Goal: Communication & Community: Answer question/provide support

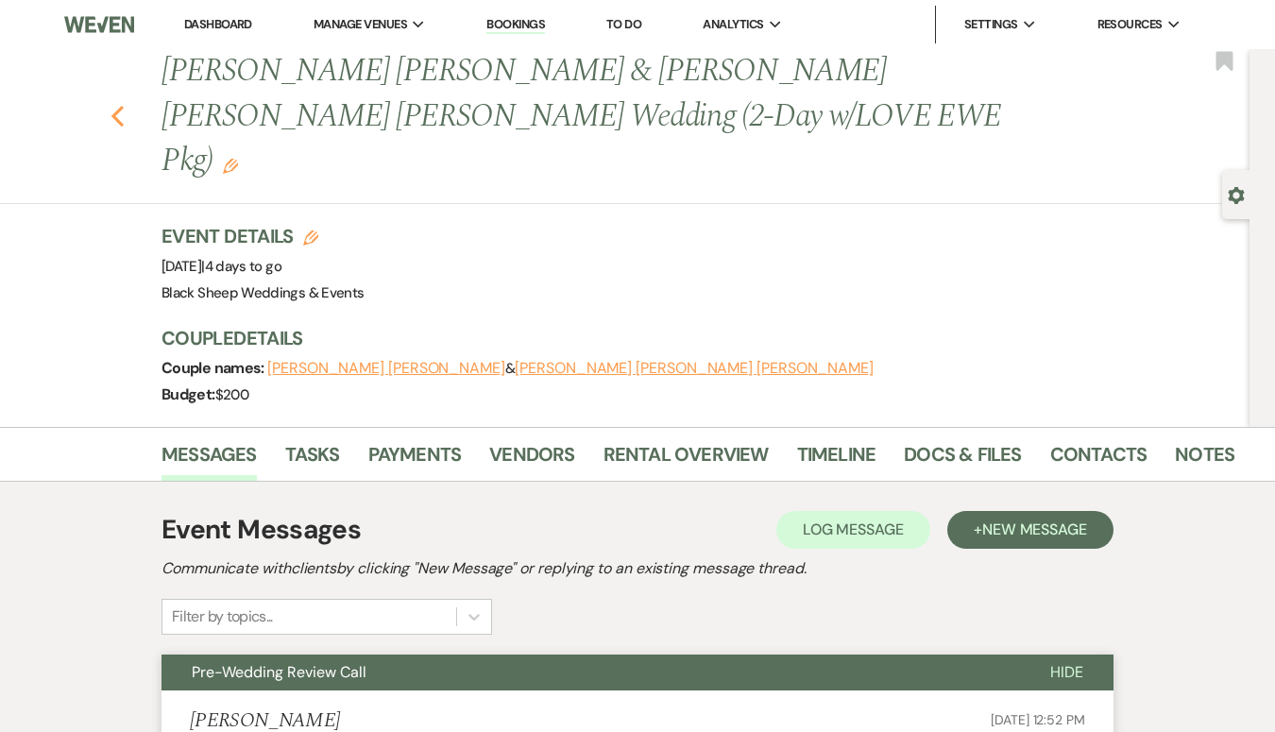
click at [117, 106] on use "button" at bounding box center [117, 116] width 12 height 21
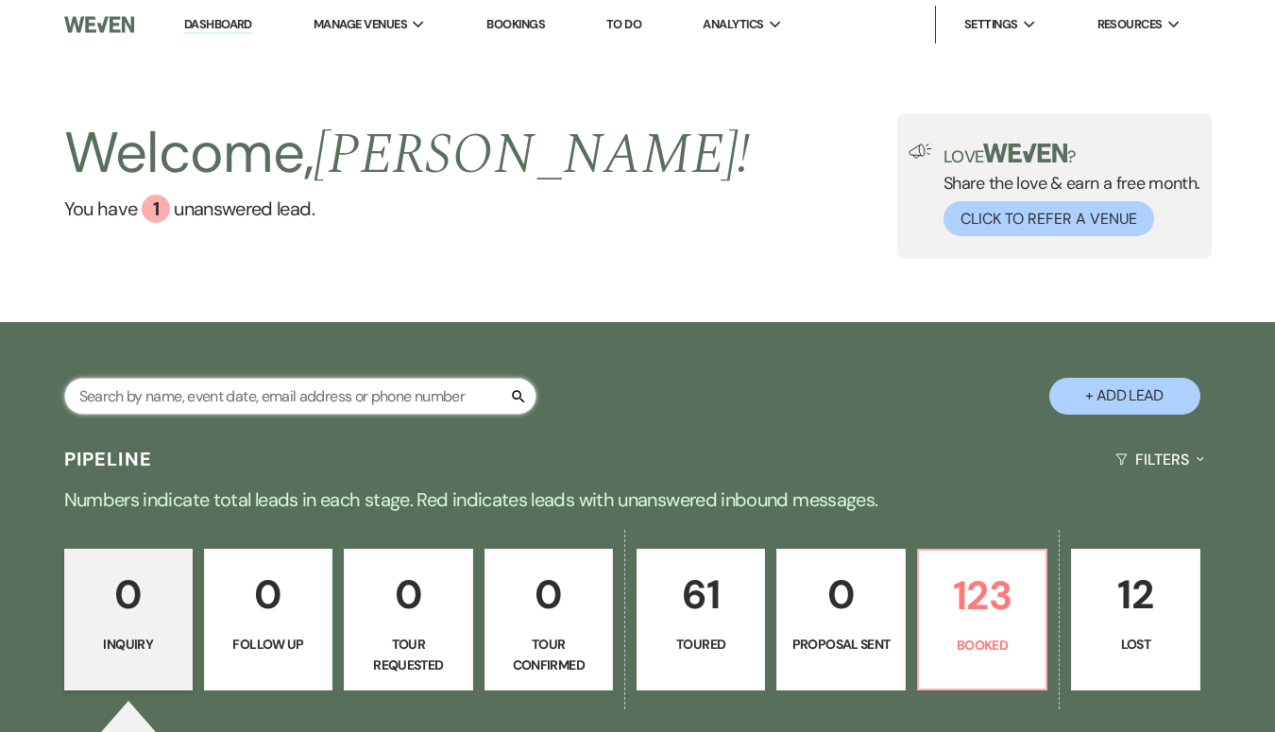
click at [178, 387] on input "text" at bounding box center [300, 396] width 472 height 37
type input "flood"
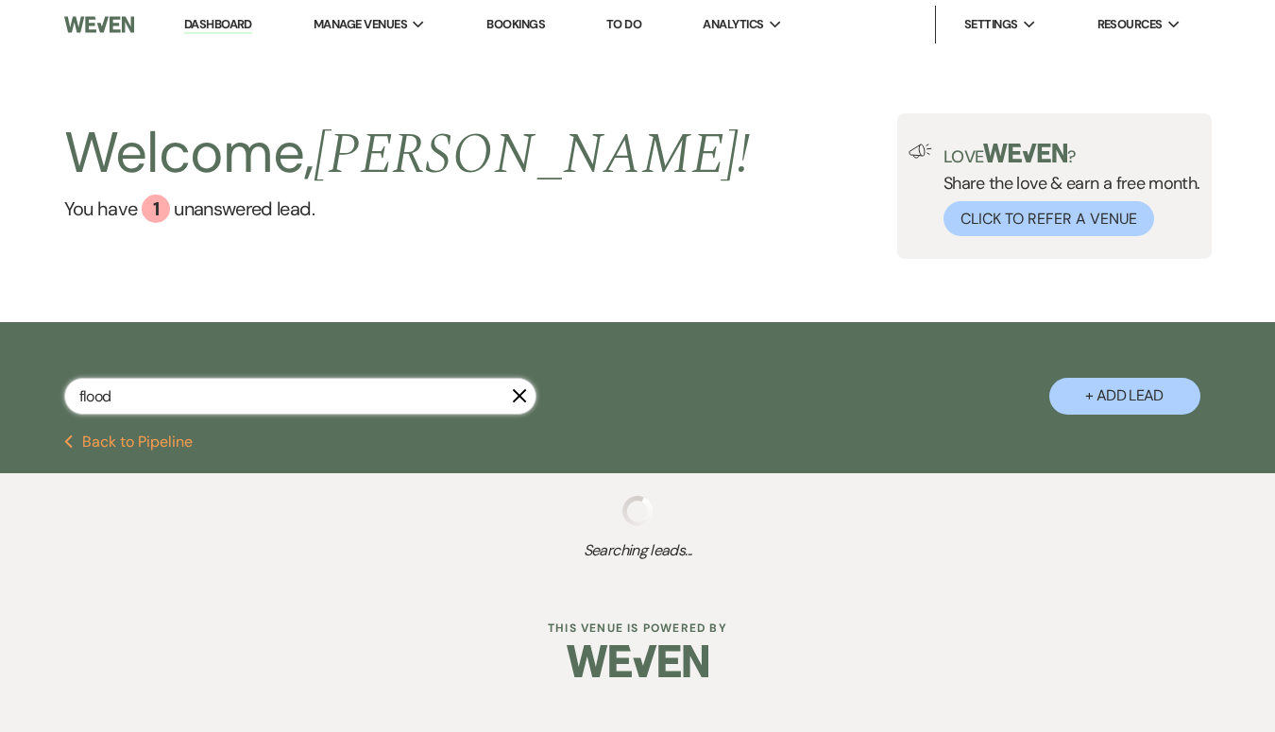
select select "5"
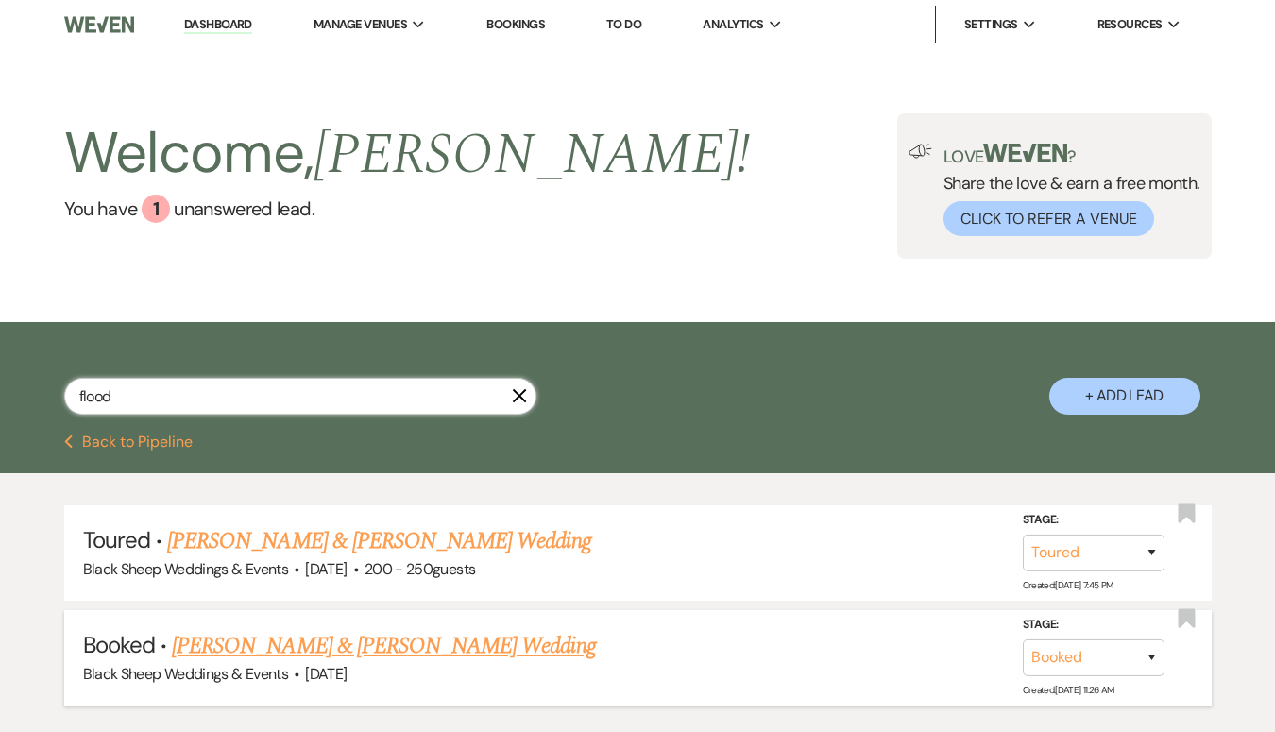
type input "flood"
click at [320, 652] on link "[PERSON_NAME] & [PERSON_NAME] Wedding" at bounding box center [383, 646] width 423 height 34
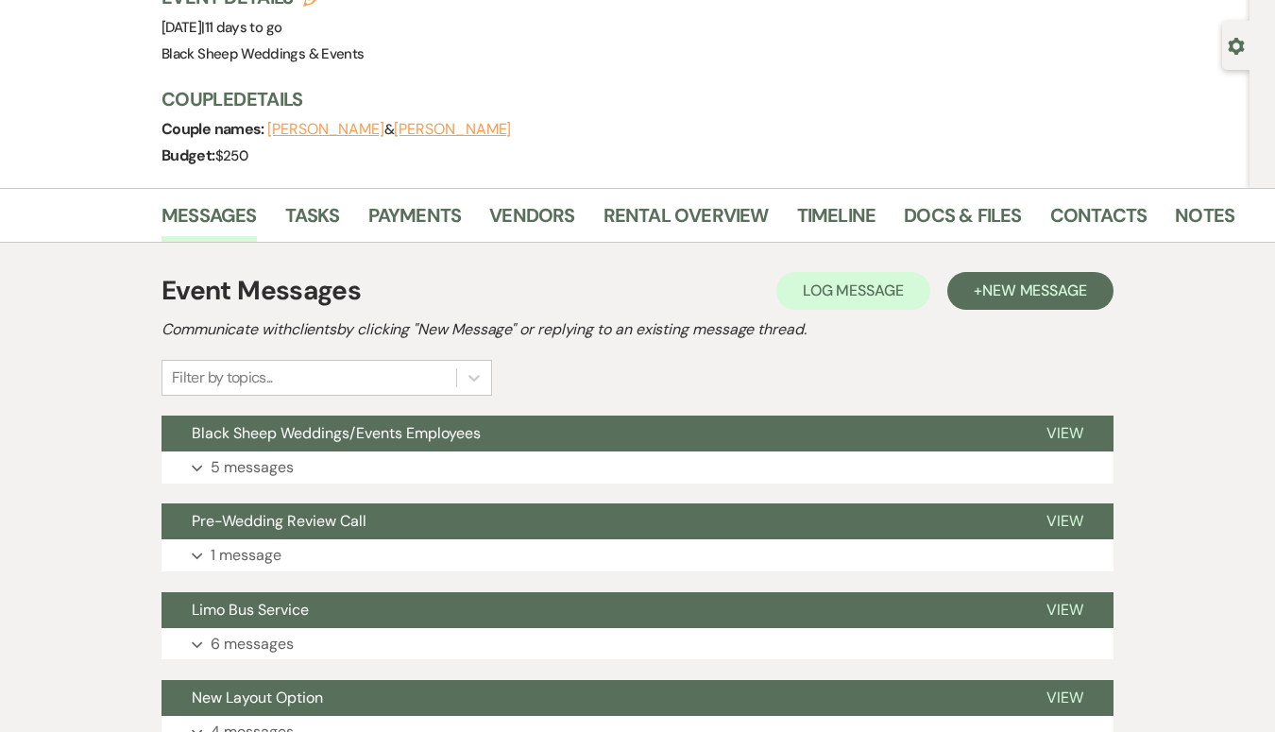
scroll to position [129, 0]
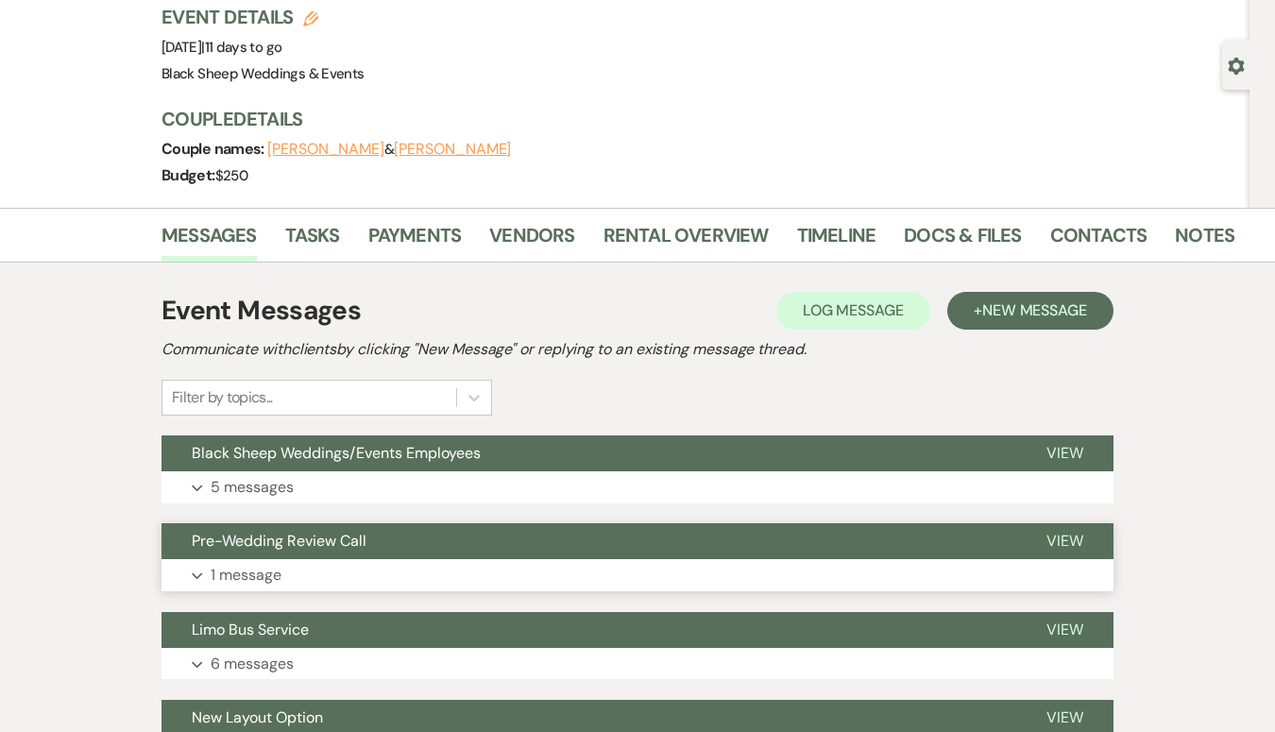
click at [275, 581] on p "1 message" at bounding box center [246, 575] width 71 height 25
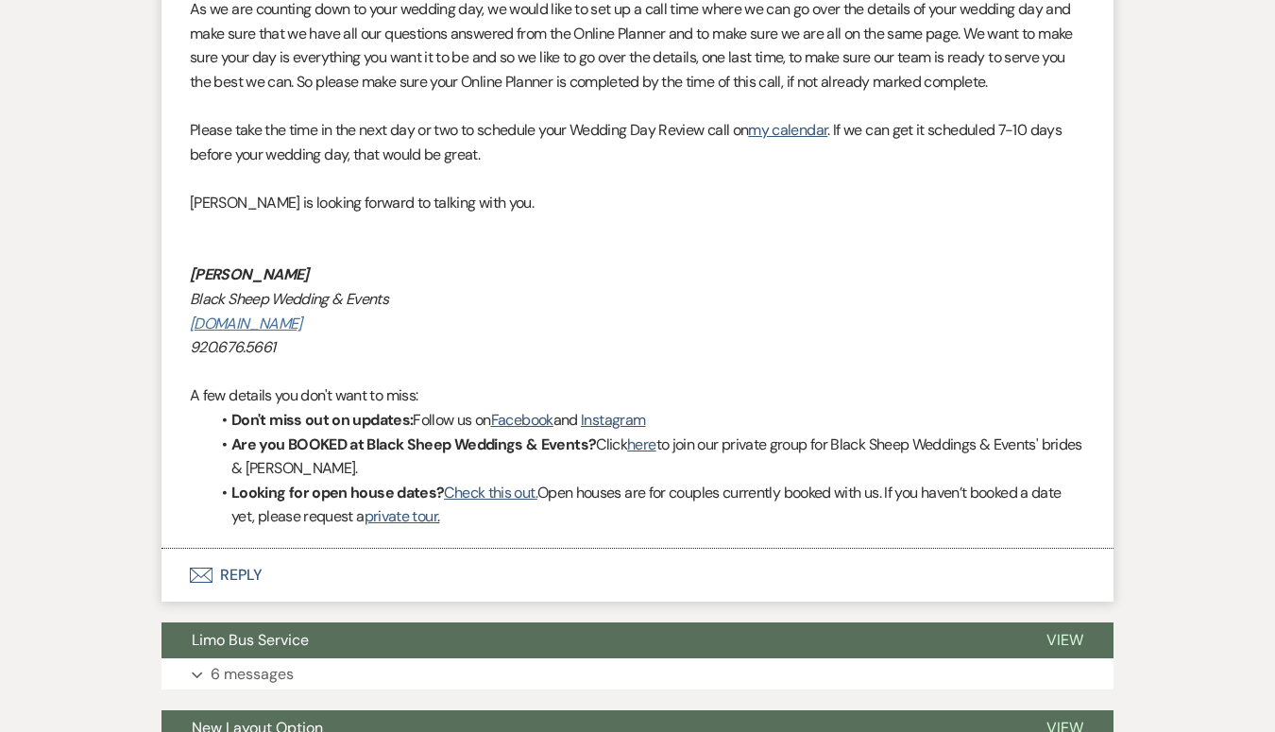
scroll to position [808, 0]
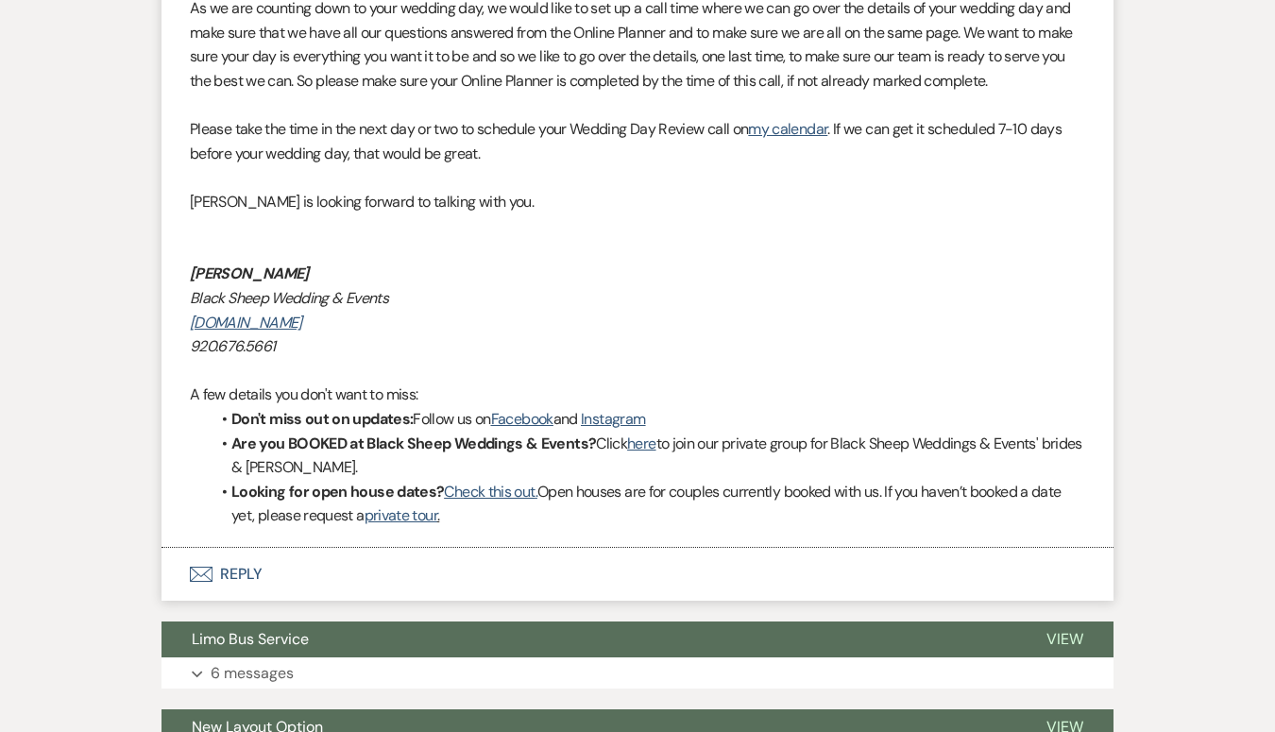
click at [240, 567] on button "Envelope Reply" at bounding box center [637, 574] width 952 height 53
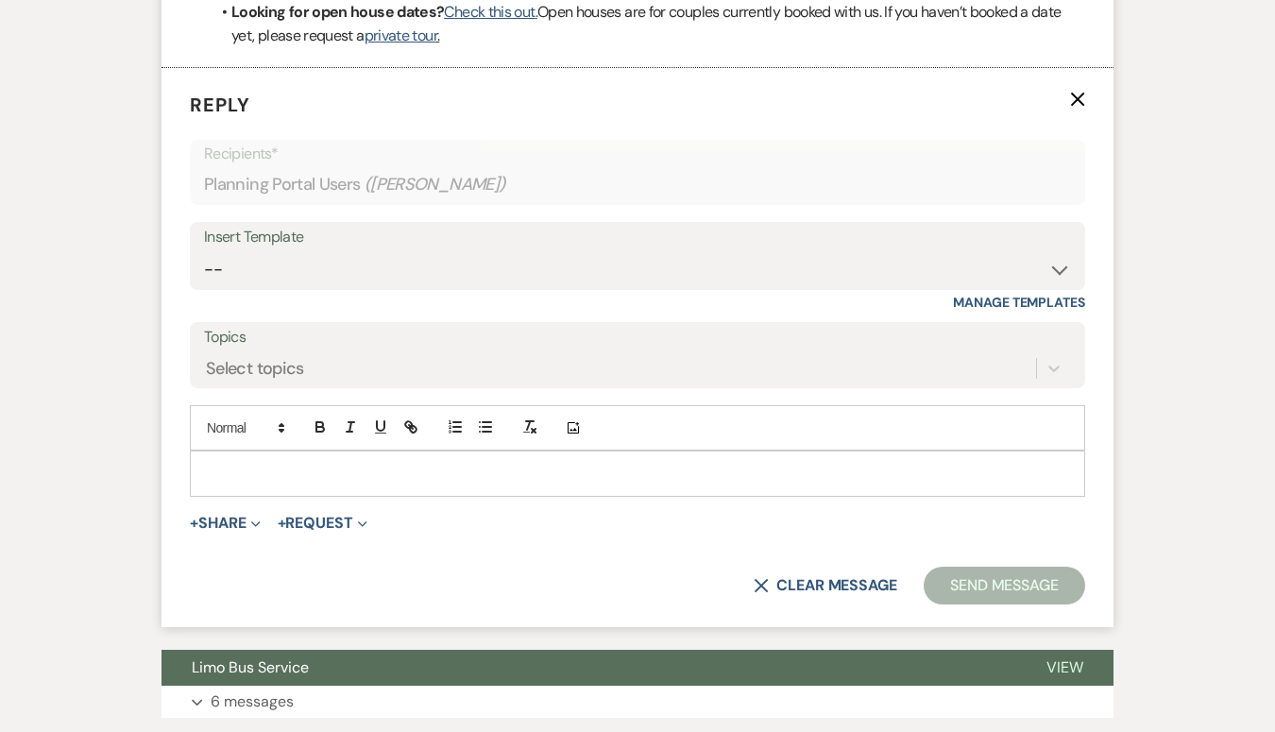
scroll to position [1337, 0]
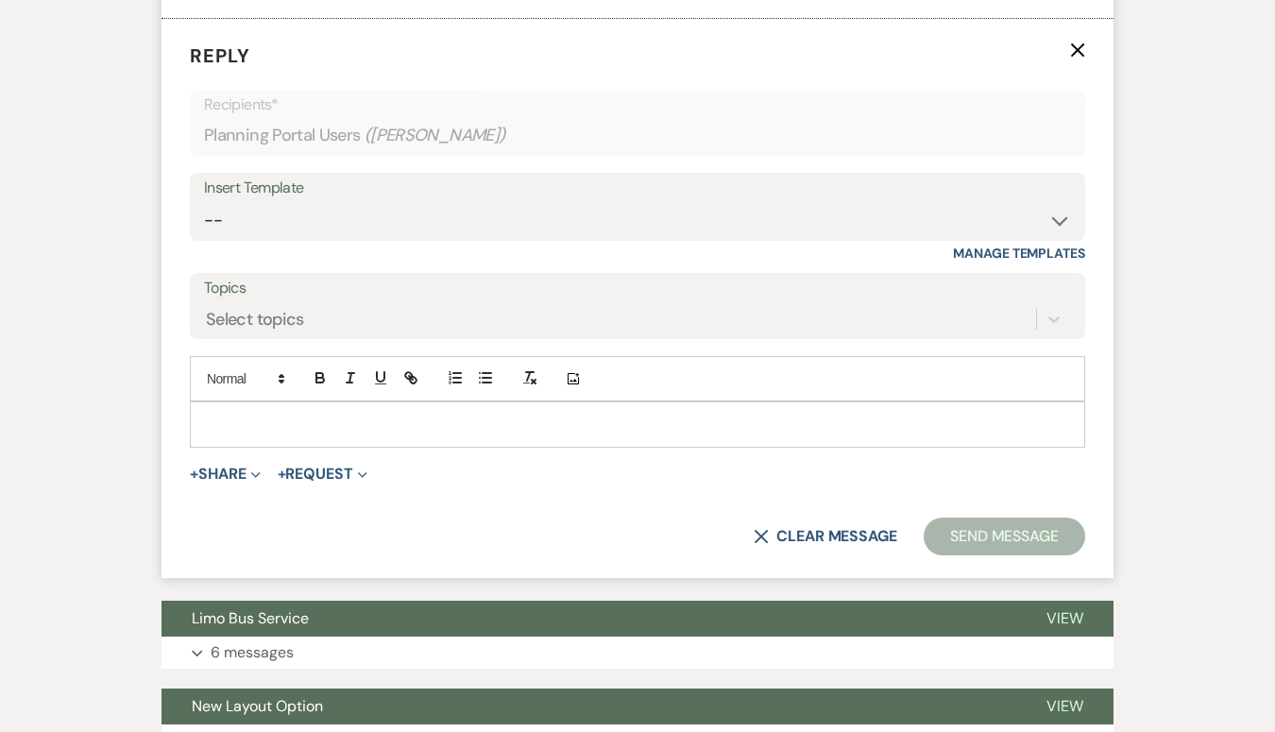
click at [234, 423] on p at bounding box center [637, 424] width 865 height 21
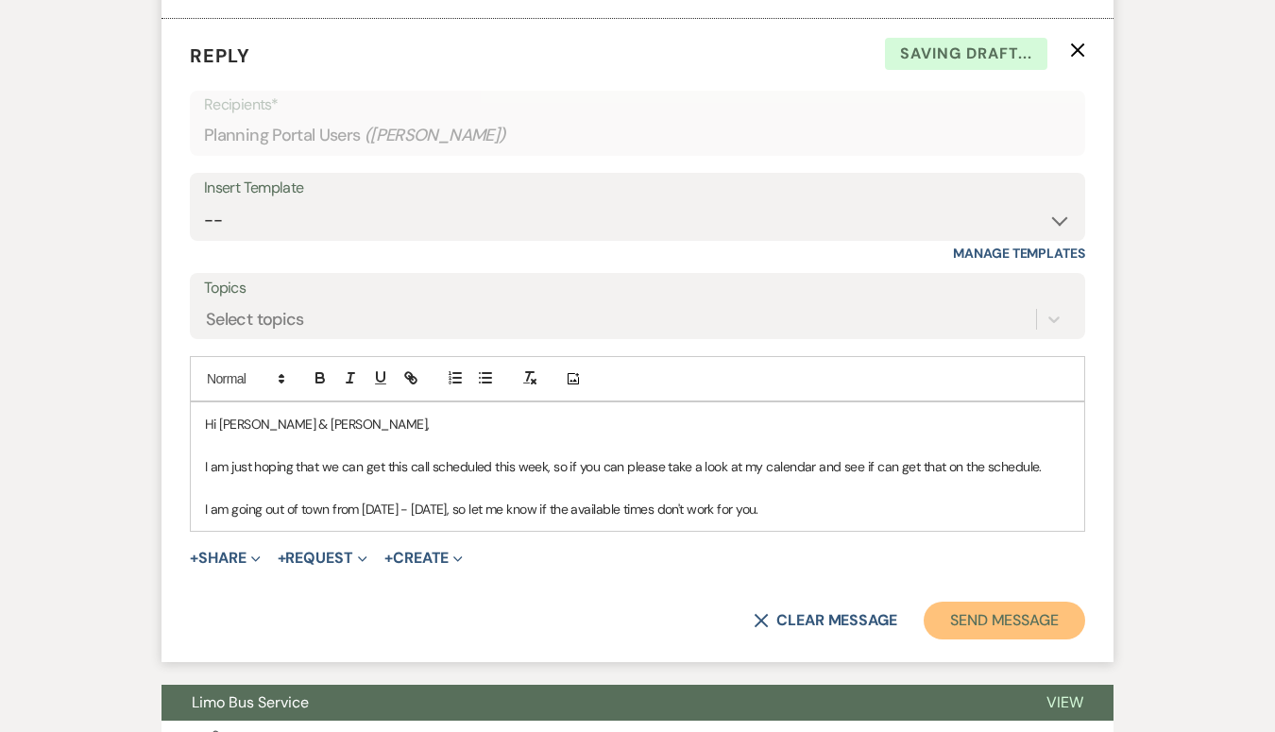
click at [959, 624] on button "Send Message" at bounding box center [1003, 620] width 161 height 38
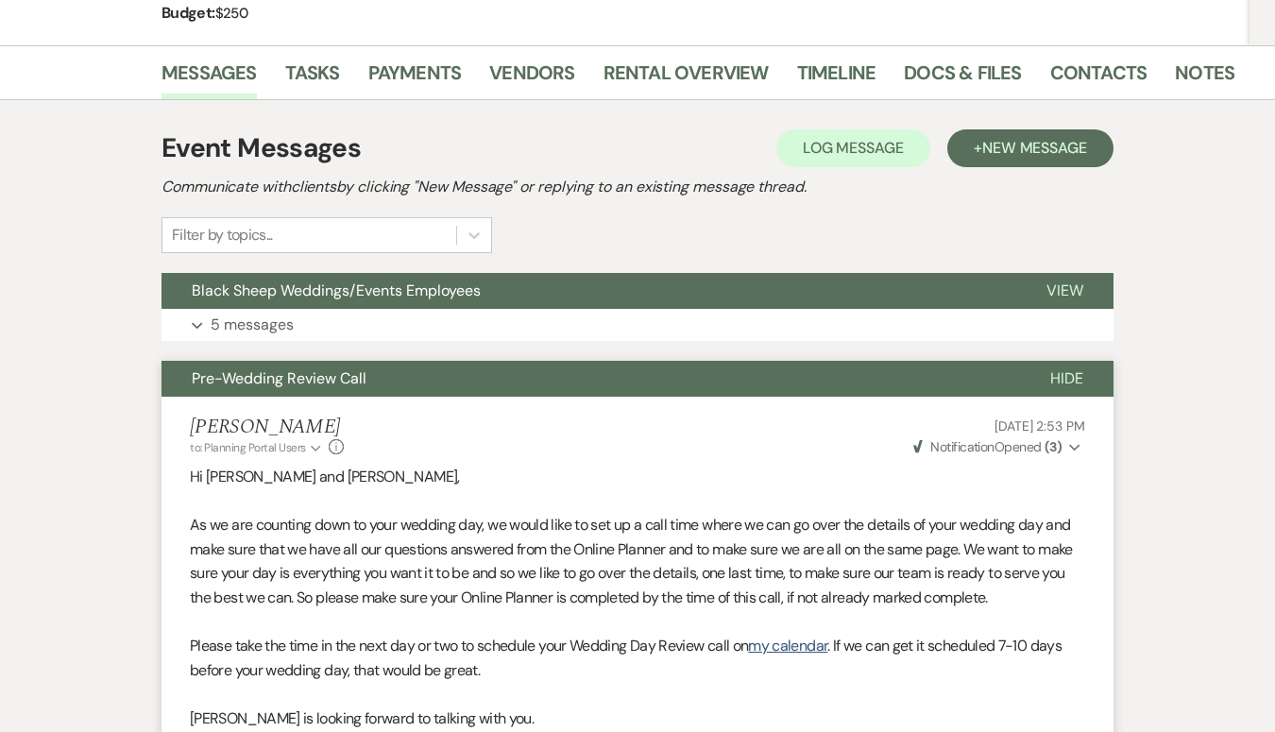
scroll to position [0, 0]
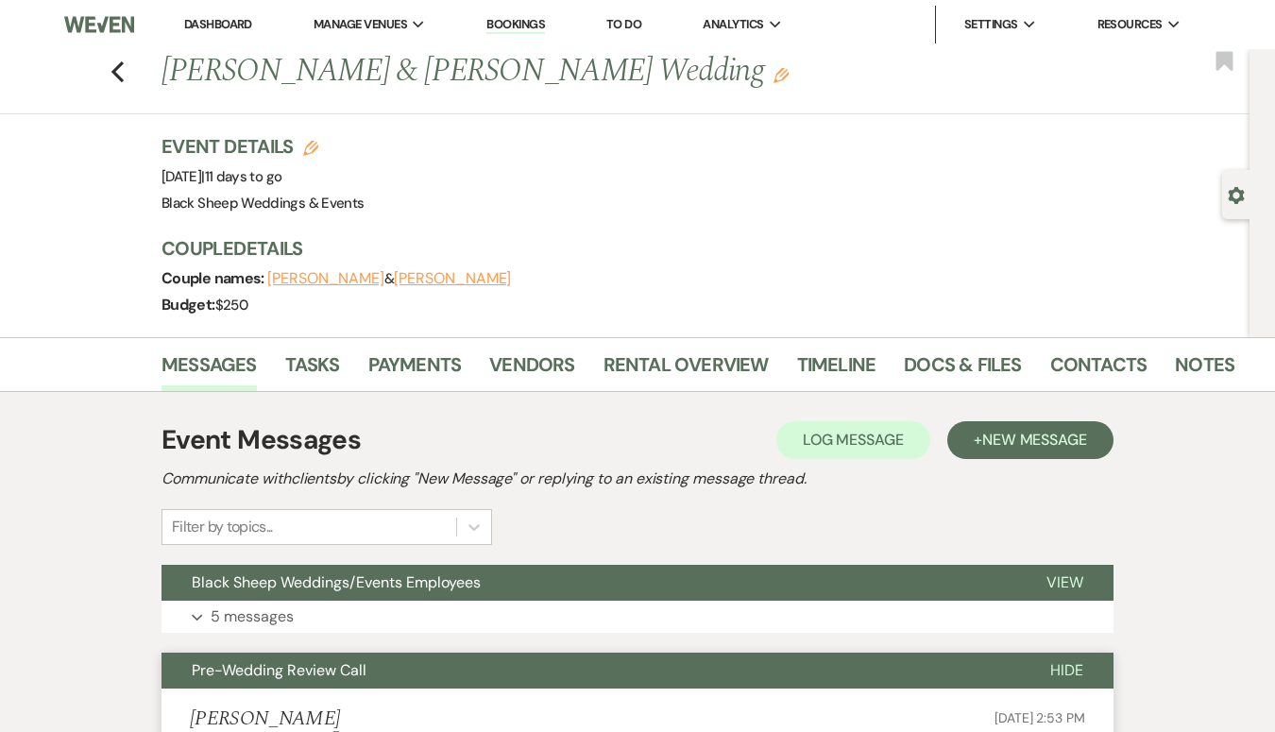
click at [225, 28] on link "Dashboard" at bounding box center [218, 24] width 68 height 16
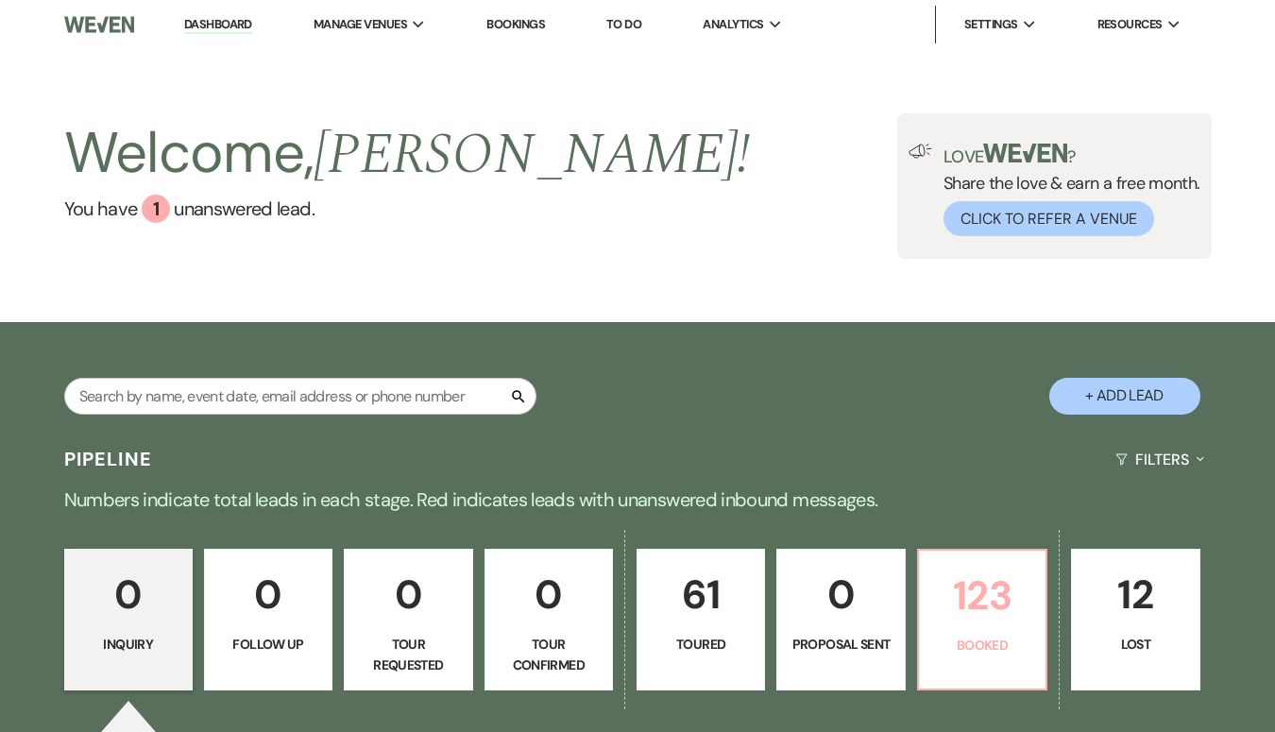
click at [1006, 608] on p "123" at bounding box center [982, 595] width 104 height 63
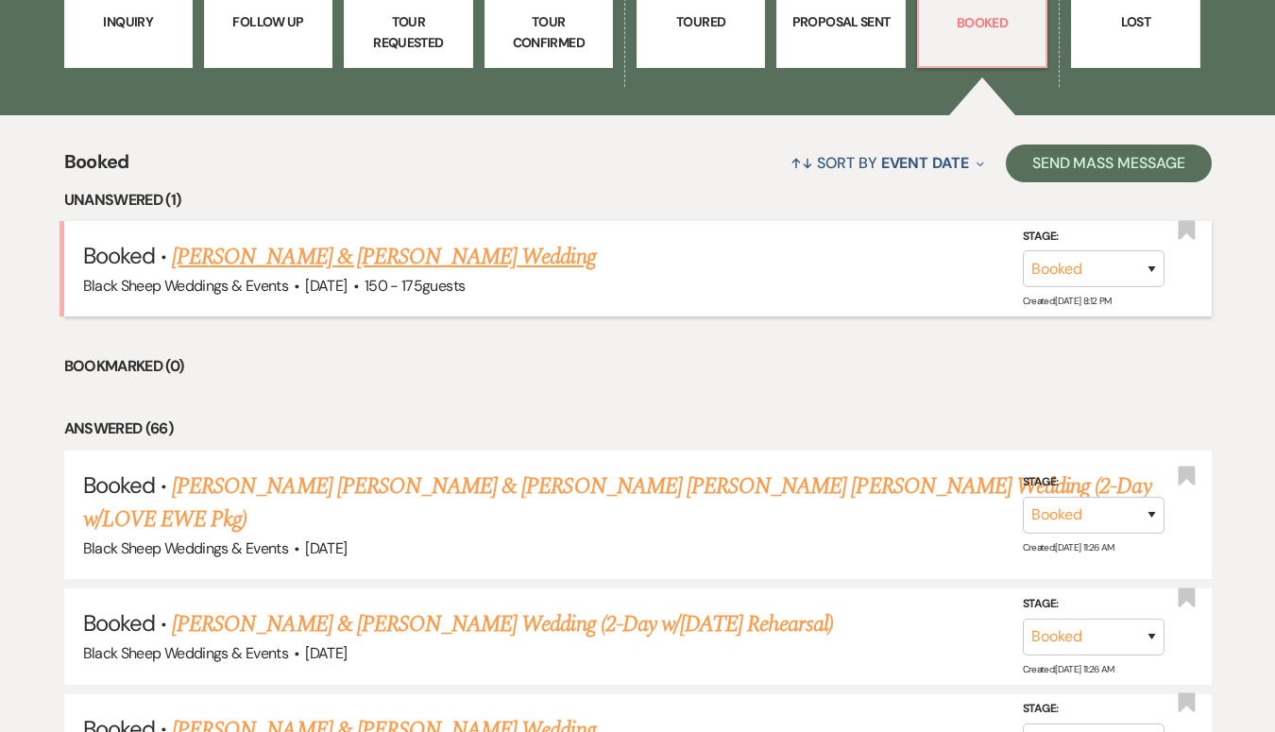
scroll to position [739, 0]
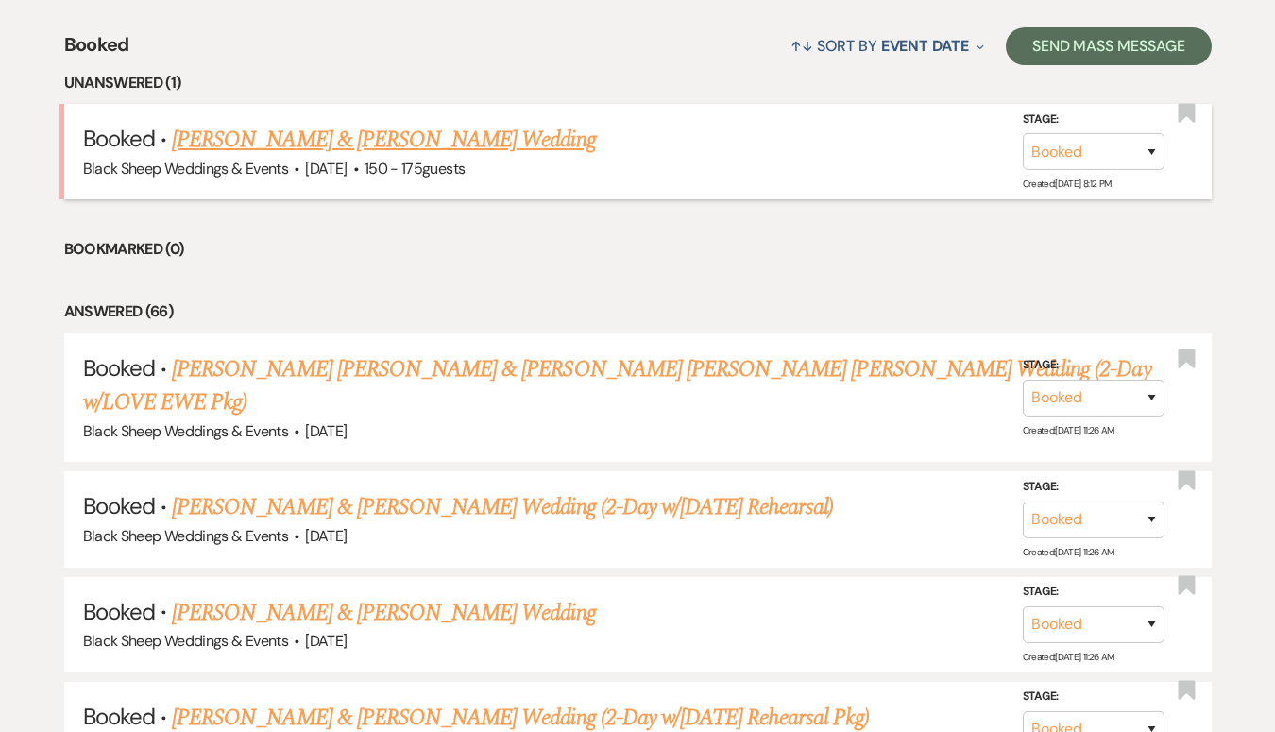
click at [335, 135] on link "[PERSON_NAME] & [PERSON_NAME] Wedding" at bounding box center [383, 140] width 423 height 34
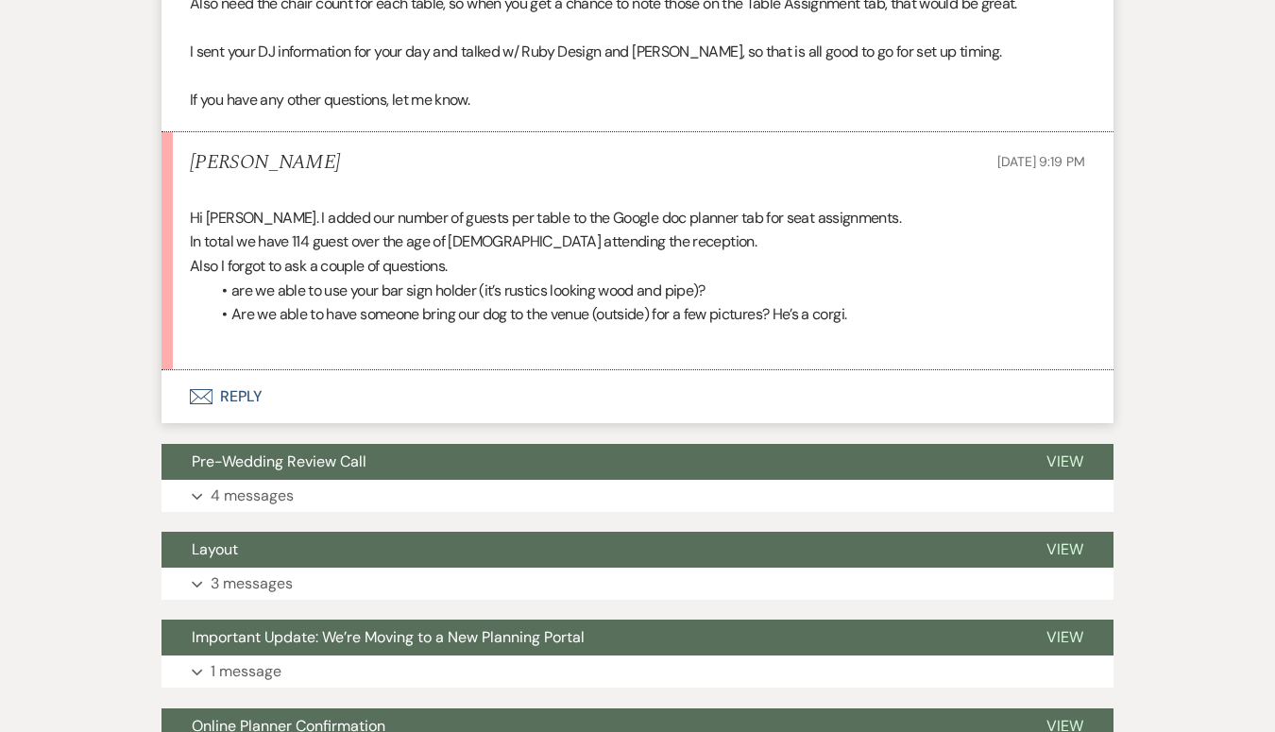
scroll to position [772, 0]
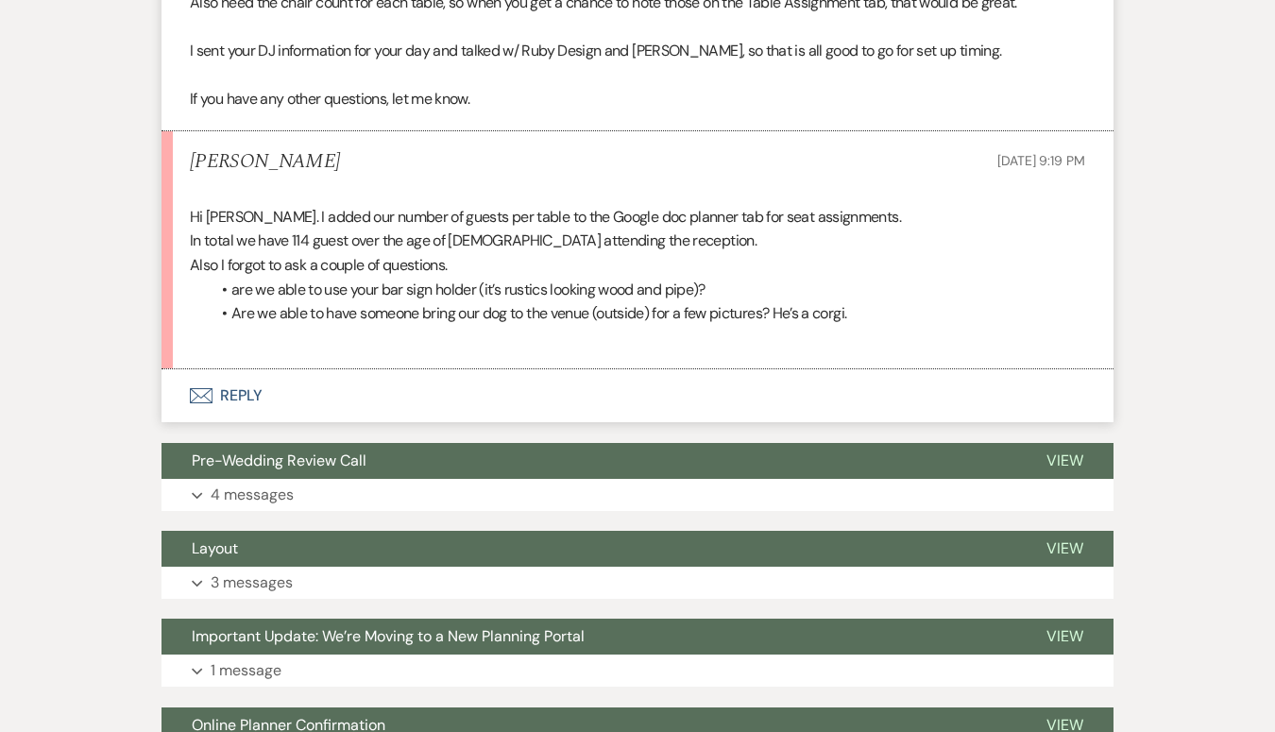
click at [240, 369] on button "Envelope Reply" at bounding box center [637, 395] width 952 height 53
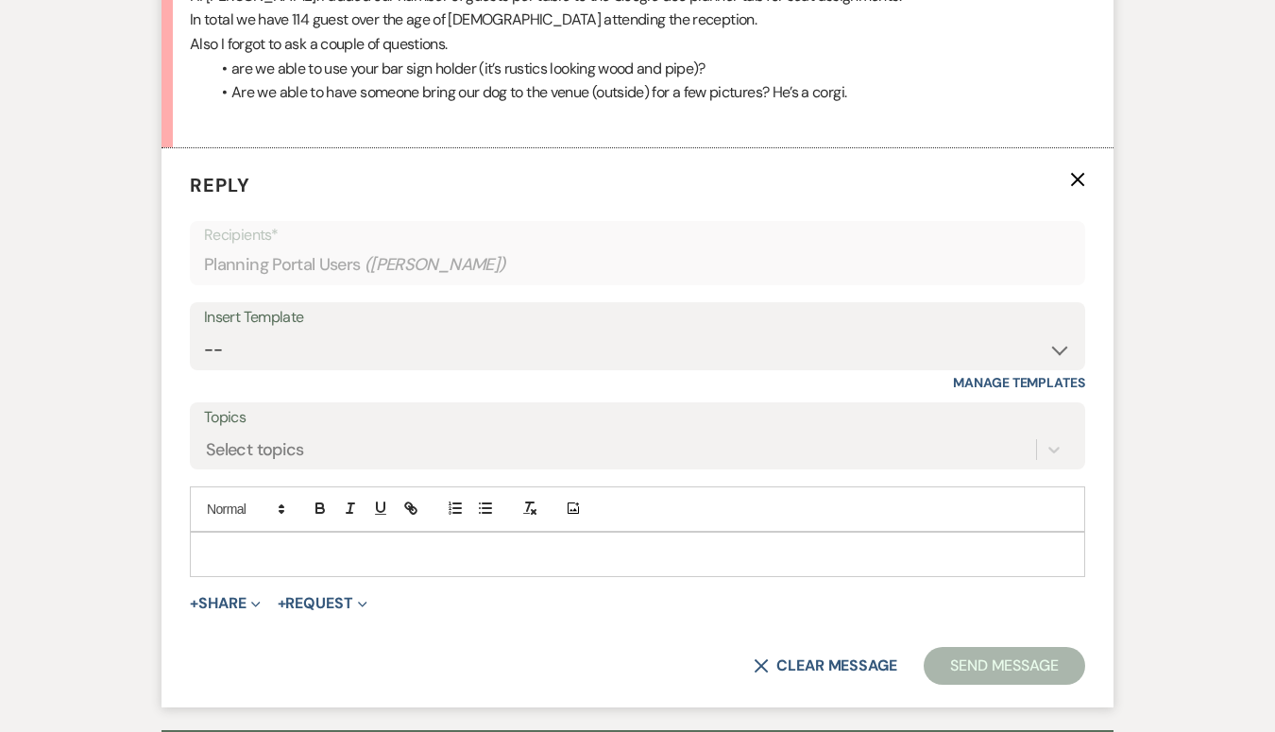
scroll to position [997, 0]
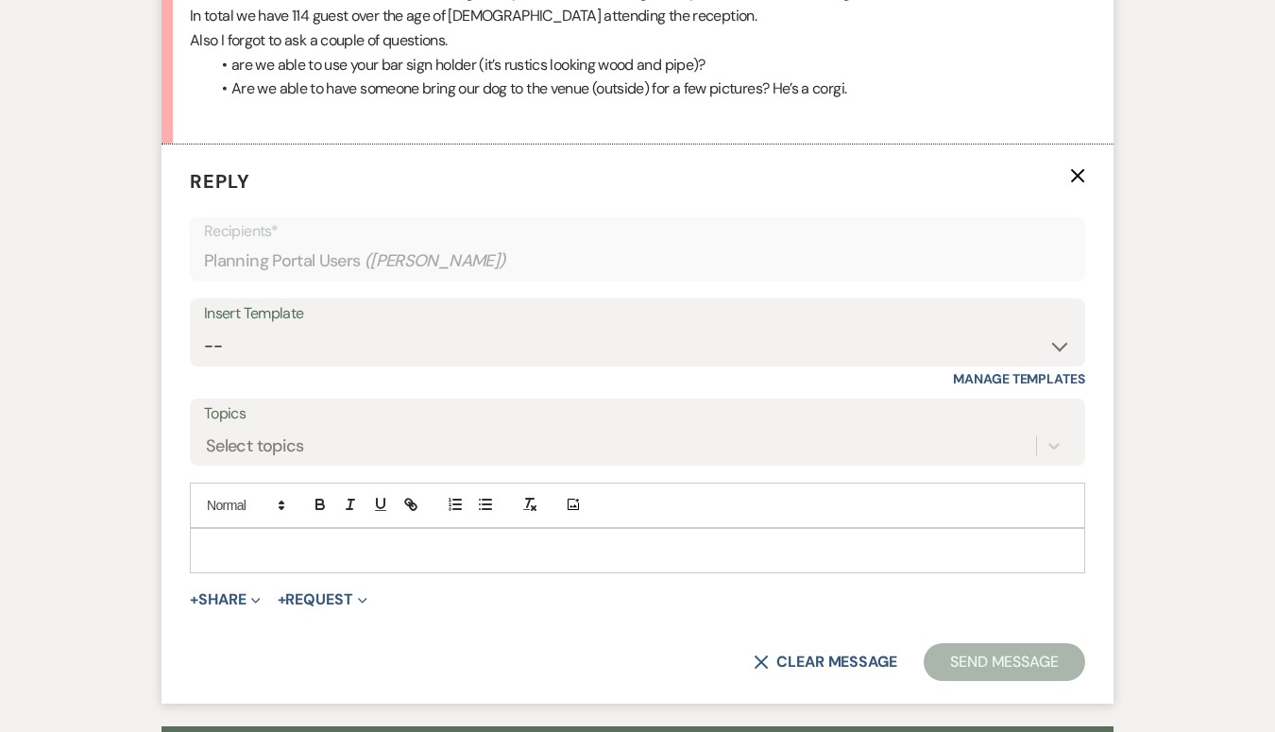
click at [228, 540] on p at bounding box center [637, 550] width 865 height 21
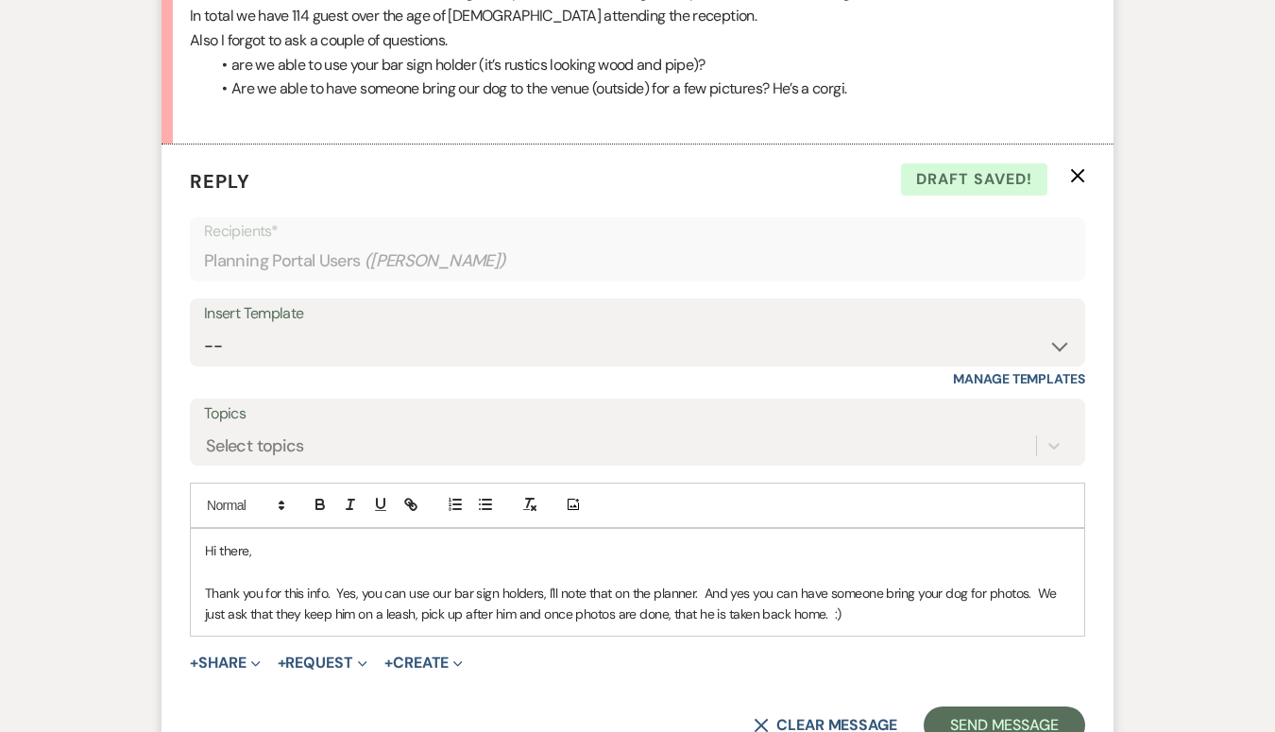
click at [337, 583] on p "Thank you for this info. Yes, you can use our bar sign holders, I'll note that …" at bounding box center [637, 604] width 865 height 42
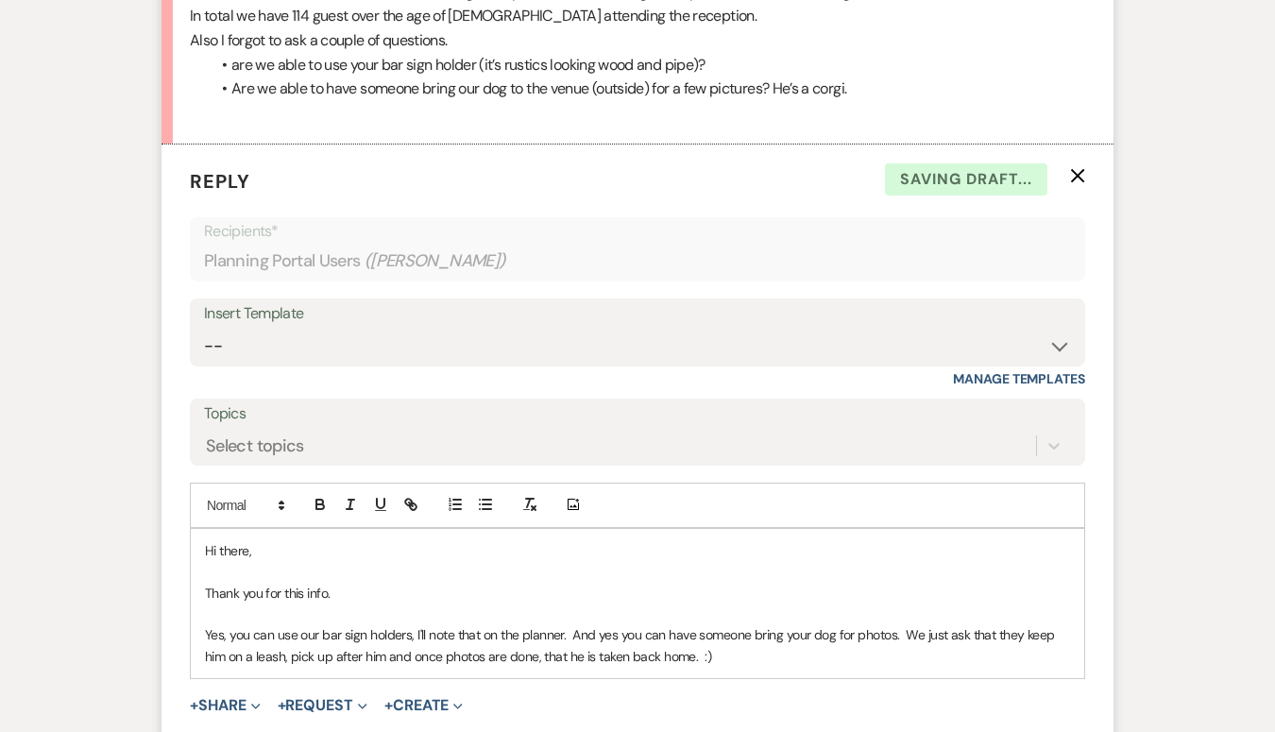
click at [571, 624] on p "Yes, you can use our bar sign holders, I'll note that on the planner. And yes y…" at bounding box center [637, 645] width 865 height 42
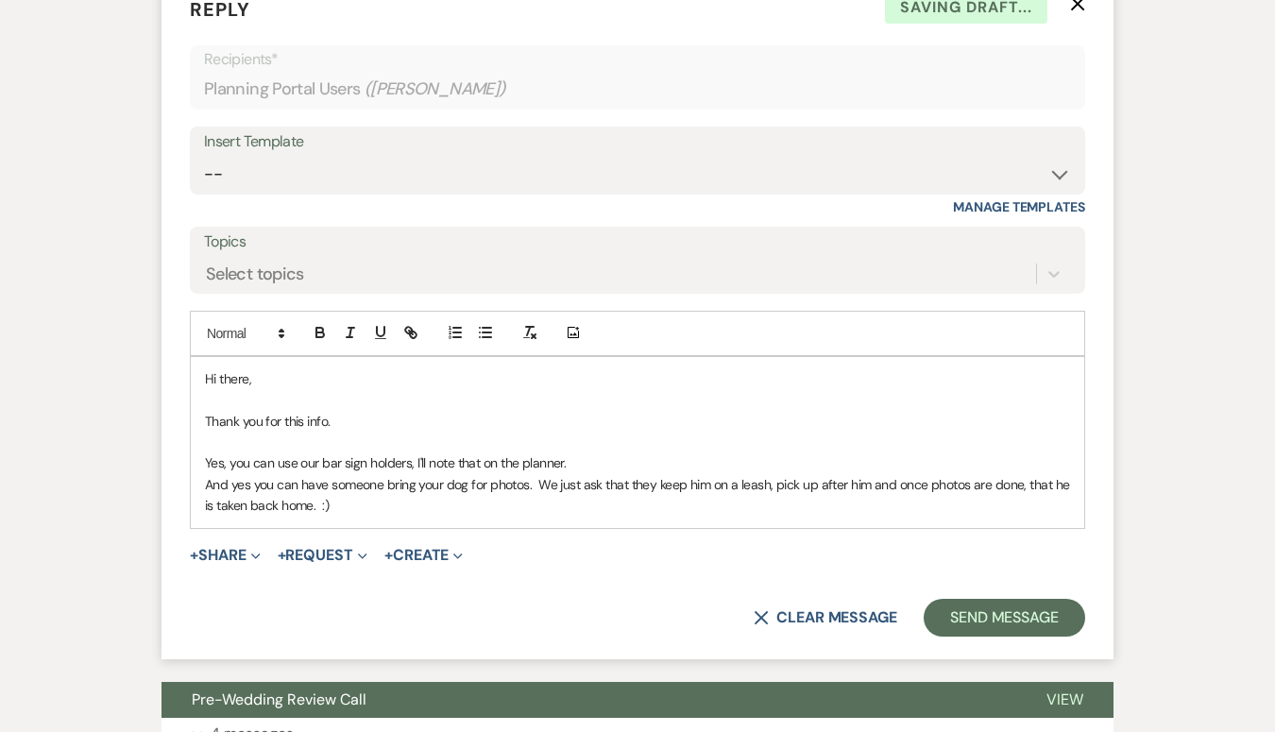
scroll to position [1174, 0]
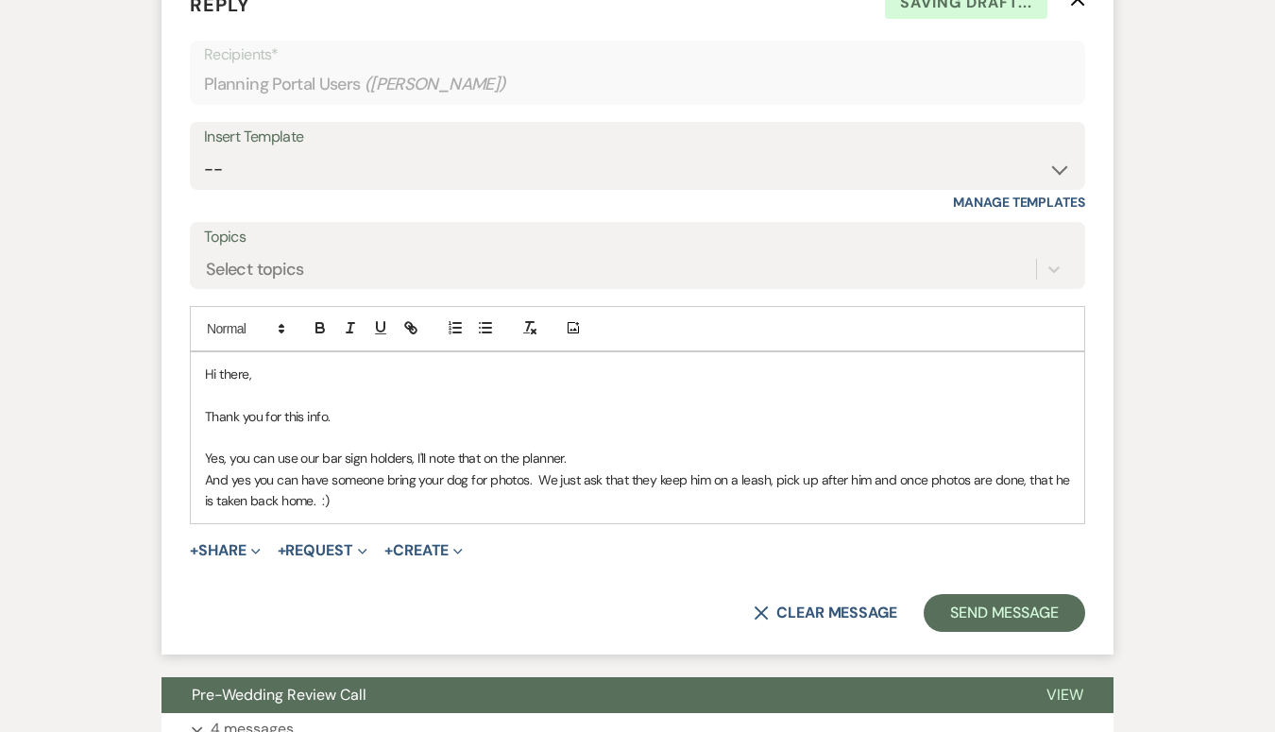
click at [395, 480] on p "And yes you can have someone bring your dog for photos. We just ask that they k…" at bounding box center [637, 490] width 865 height 42
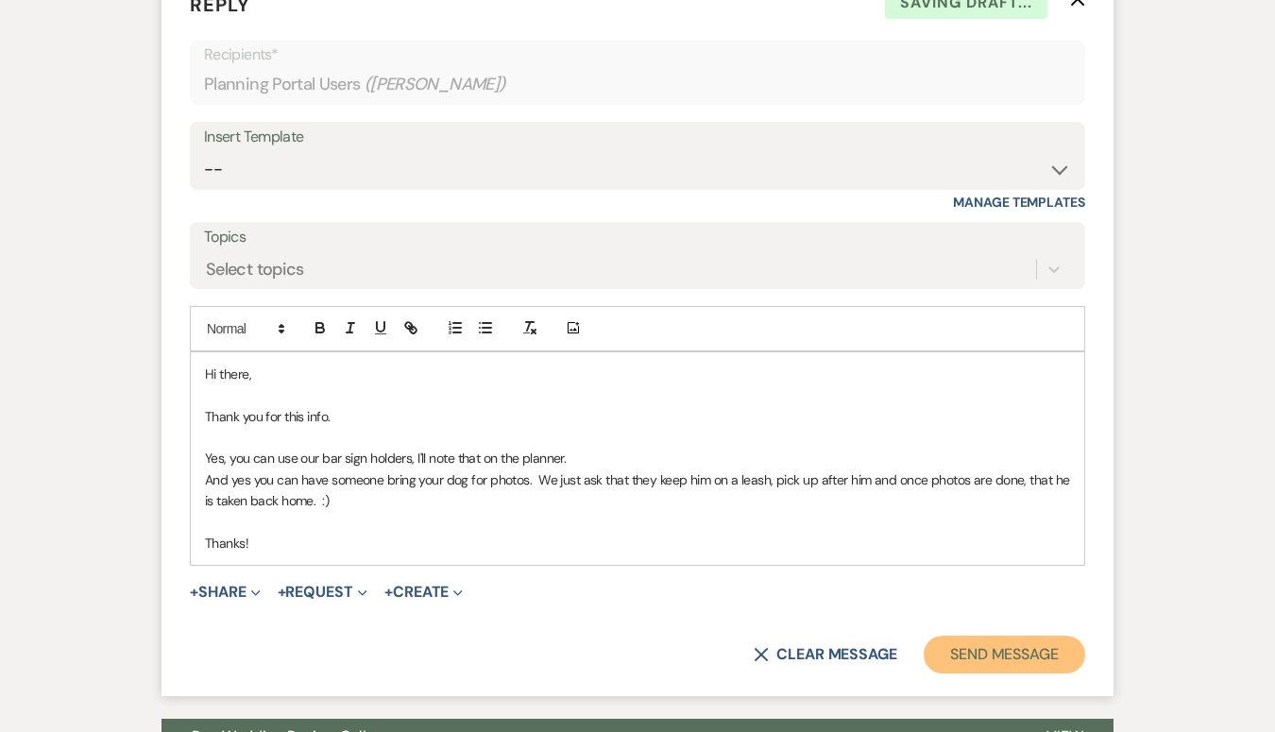
click at [972, 635] on button "Send Message" at bounding box center [1003, 654] width 161 height 38
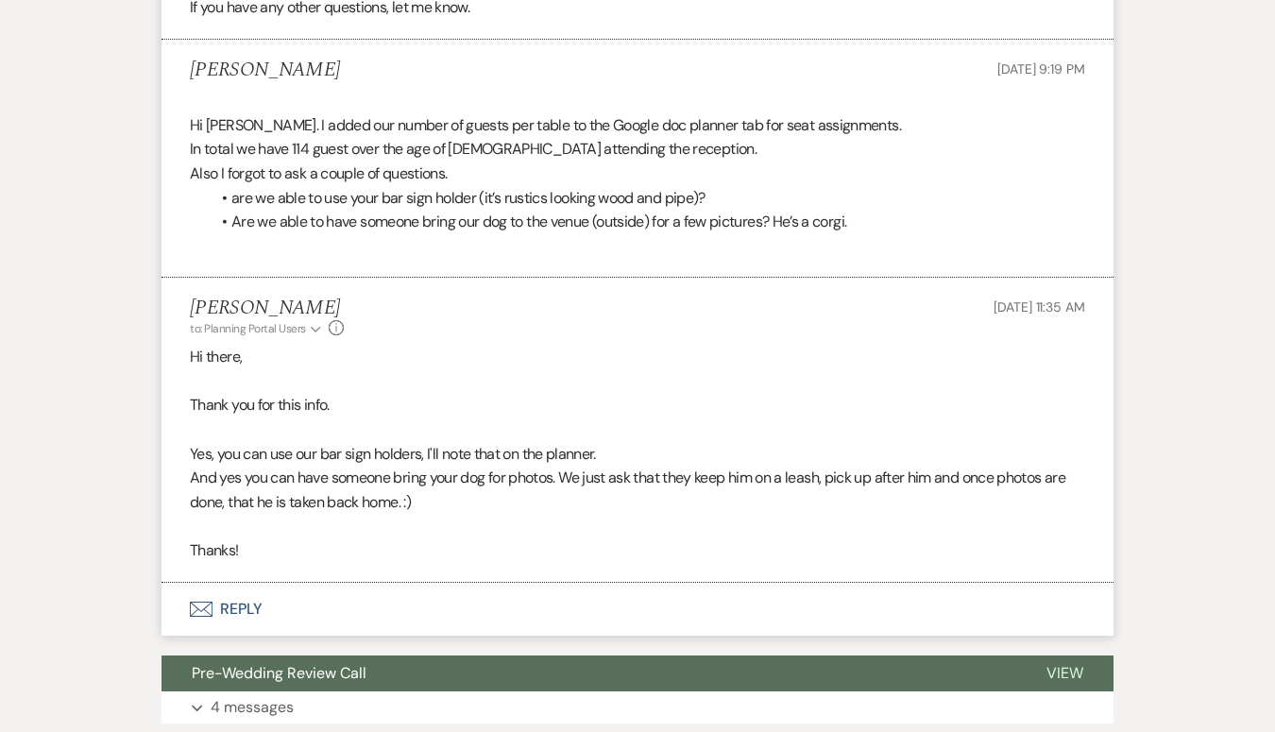
scroll to position [855, 0]
